Goal: Complete application form

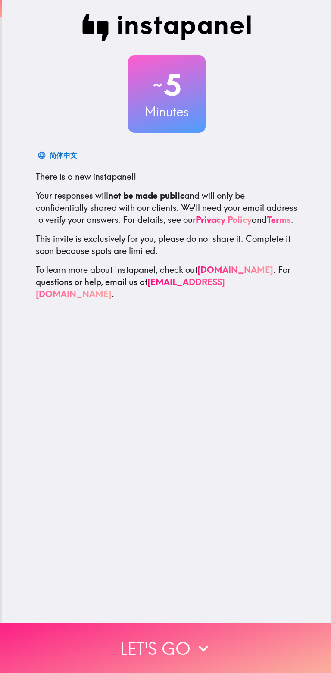
click at [226, 639] on button "Let's go" at bounding box center [165, 648] width 331 height 50
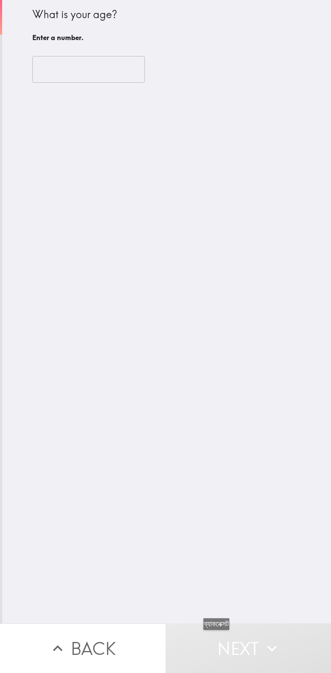
click at [97, 74] on input "number" at bounding box center [88, 69] width 113 height 27
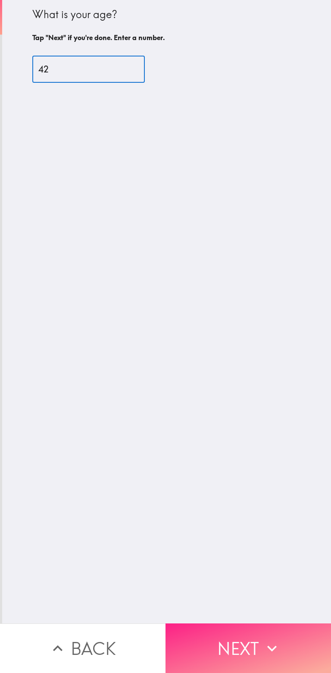
type input "42"
click at [266, 651] on icon "button" at bounding box center [272, 648] width 19 height 19
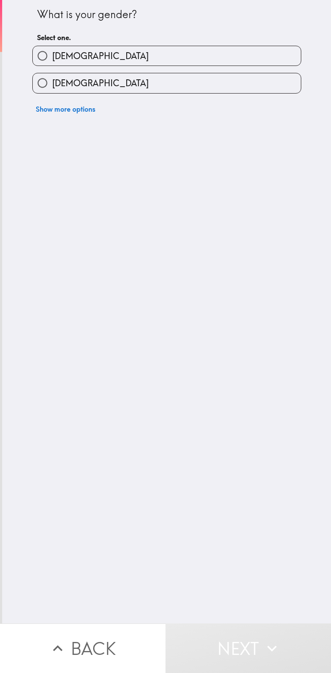
click at [115, 56] on label "[DEMOGRAPHIC_DATA]" at bounding box center [167, 55] width 268 height 19
click at [52, 56] on input "[DEMOGRAPHIC_DATA]" at bounding box center [42, 55] width 19 height 19
radio input "true"
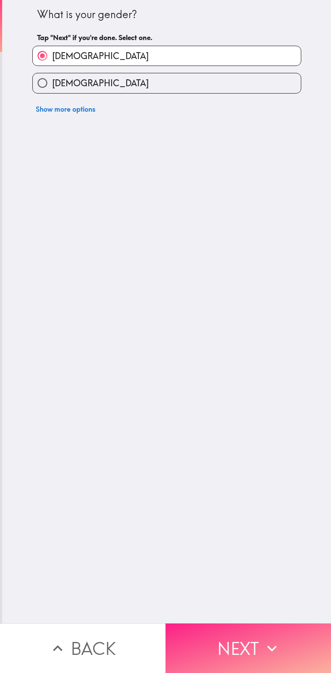
click at [263, 646] on icon "button" at bounding box center [272, 648] width 19 height 19
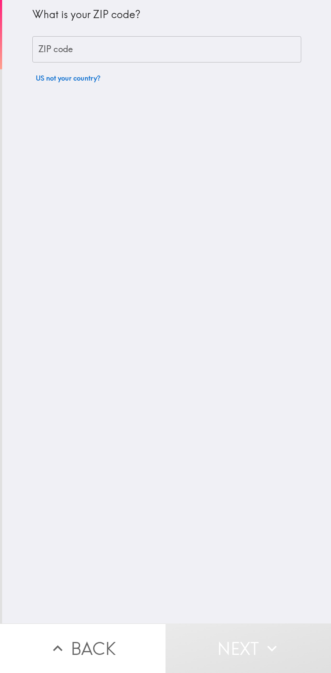
click at [131, 44] on input "ZIP code" at bounding box center [166, 49] width 269 height 27
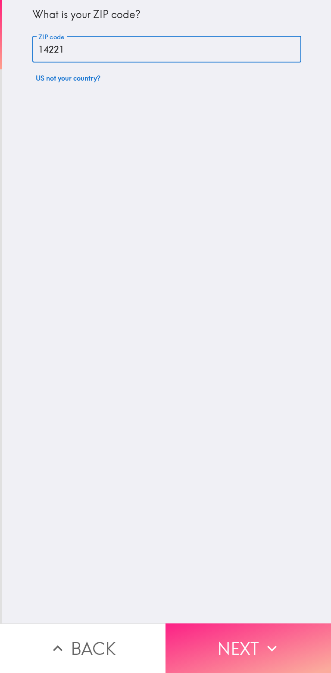
type input "14221"
click at [275, 657] on button "Next" at bounding box center [249, 648] width 166 height 50
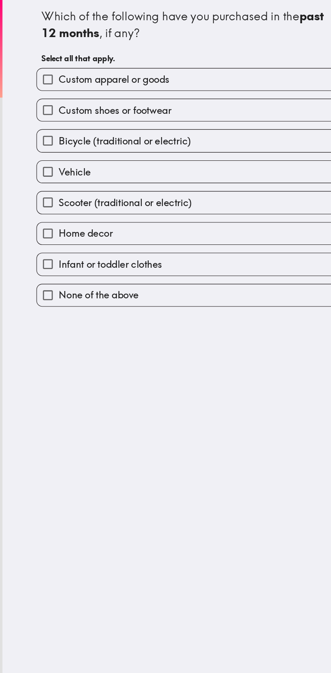
scroll to position [0, 3]
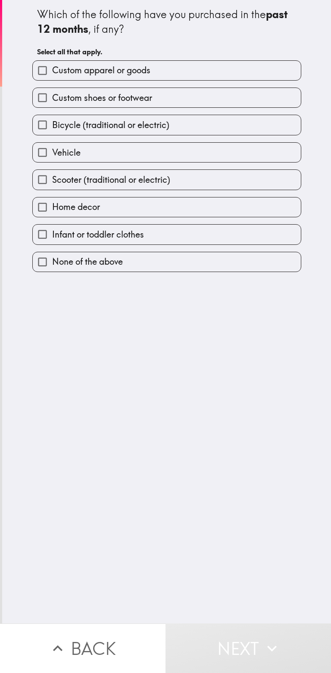
click at [138, 94] on span "Custom shoes or footwear" at bounding box center [102, 98] width 100 height 12
click at [52, 94] on input "Custom shoes or footwear" at bounding box center [42, 97] width 19 height 19
checkbox input "true"
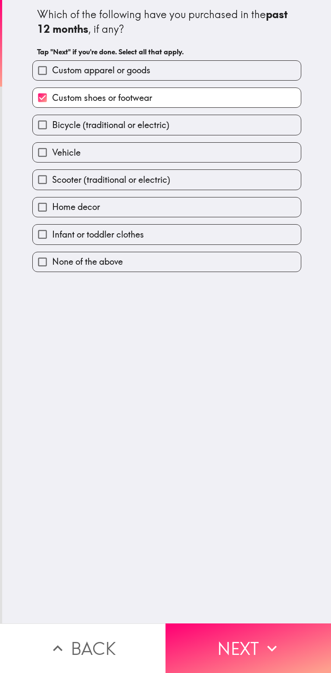
click at [153, 200] on label "Home decor" at bounding box center [167, 206] width 268 height 19
click at [52, 200] on input "Home decor" at bounding box center [42, 206] width 19 height 19
checkbox input "true"
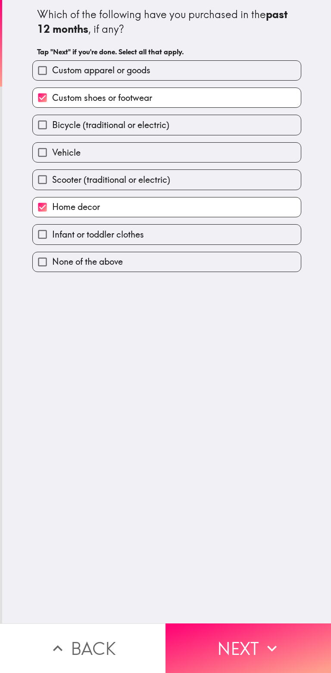
click at [170, 151] on label "Vehicle" at bounding box center [167, 152] width 268 height 19
click at [52, 151] on input "Vehicle" at bounding box center [42, 152] width 19 height 19
checkbox input "true"
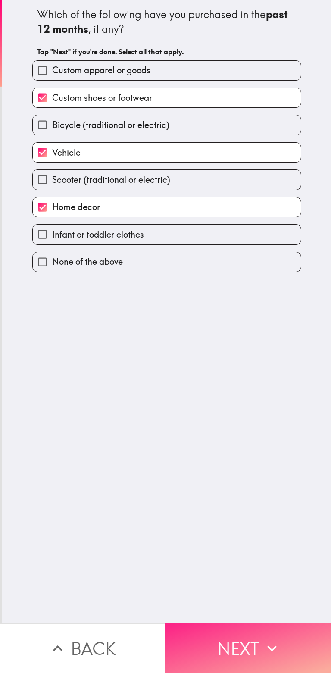
click at [266, 640] on icon "button" at bounding box center [272, 648] width 19 height 19
